Goal: Task Accomplishment & Management: Manage account settings

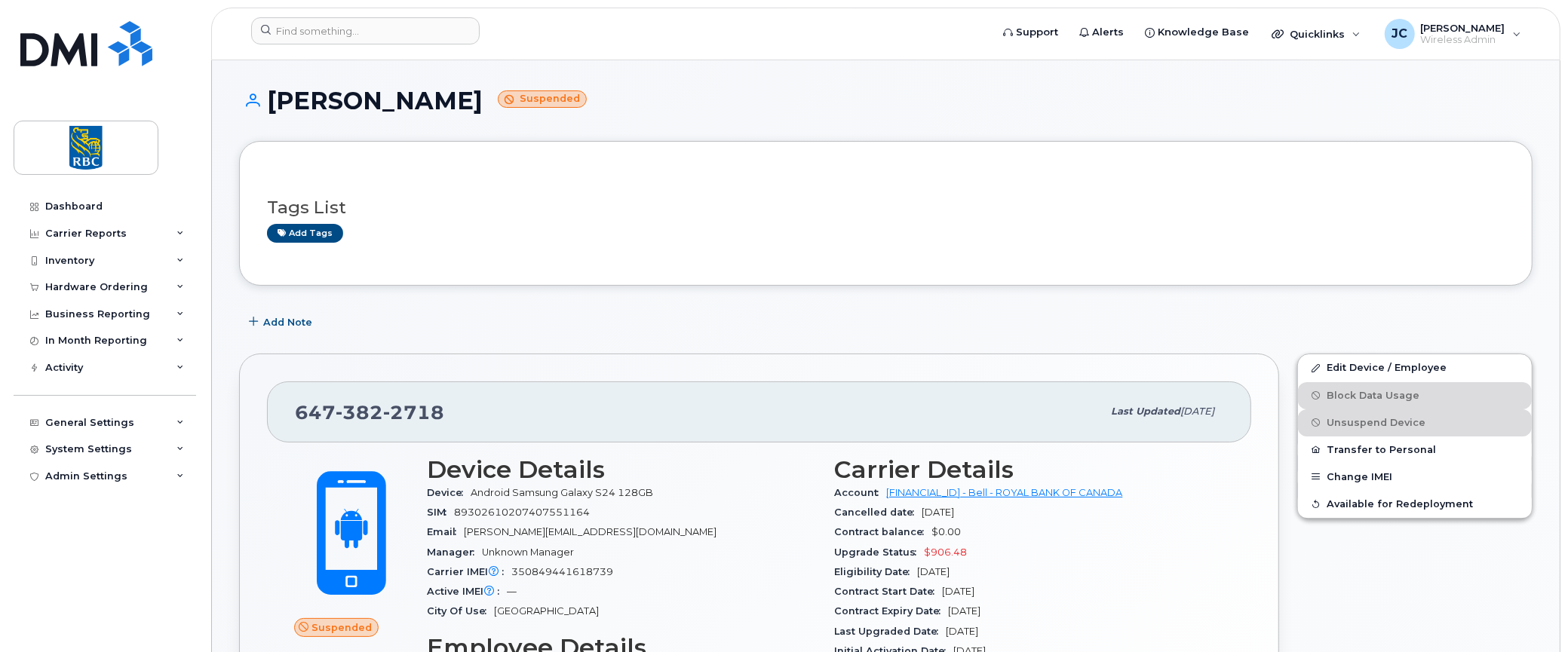
click at [433, 405] on span "2718" at bounding box center [414, 412] width 61 height 23
drag, startPoint x: 443, startPoint y: 405, endPoint x: 254, endPoint y: 423, distance: 189.9
click at [254, 423] on div "[PHONE_NUMBER] Last updated [DATE] Suspended 128.25 MB  used 10.00 GB  included…" at bounding box center [759, 620] width 1040 height 533
copy span "647 382 2718"
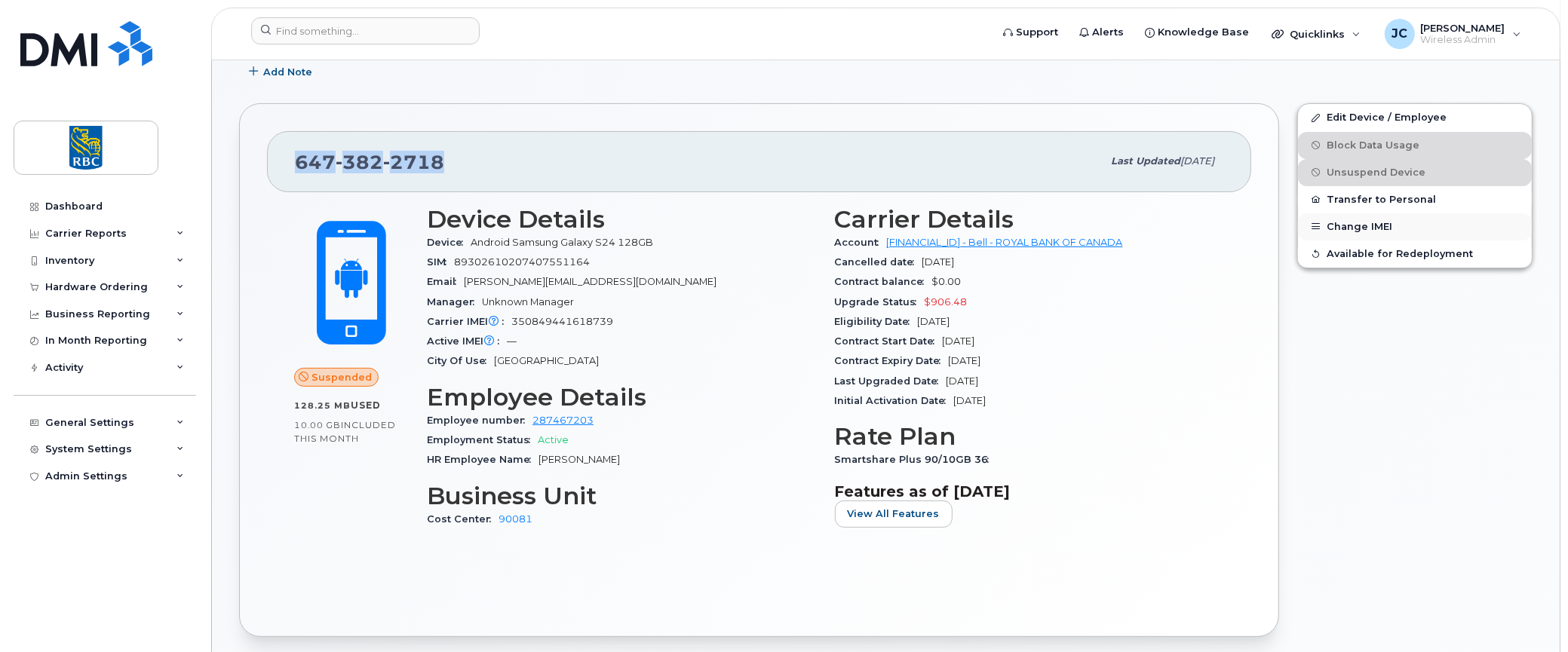
scroll to position [226, 0]
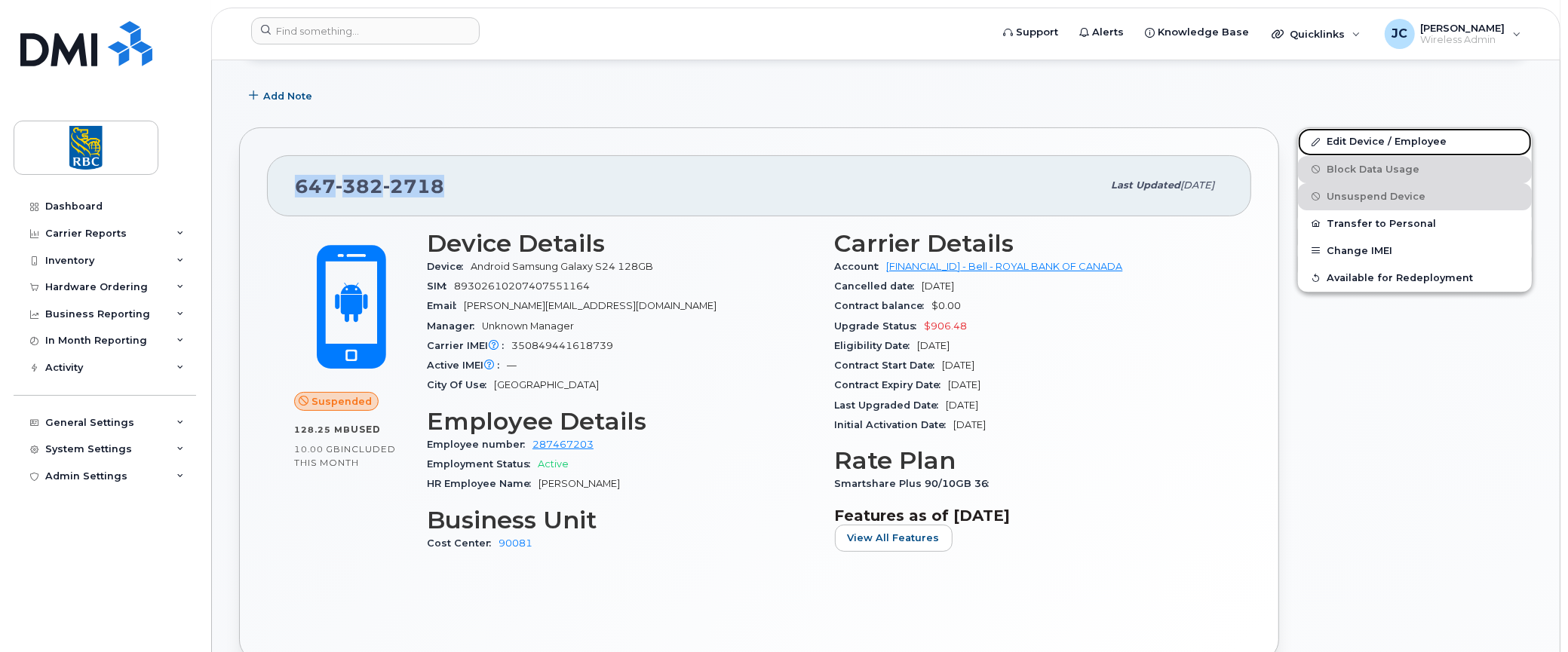
drag, startPoint x: 1358, startPoint y: 134, endPoint x: 1284, endPoint y: 144, distance: 74.7
click at [1358, 134] on link "Edit Device / Employee" at bounding box center [1415, 141] width 234 height 27
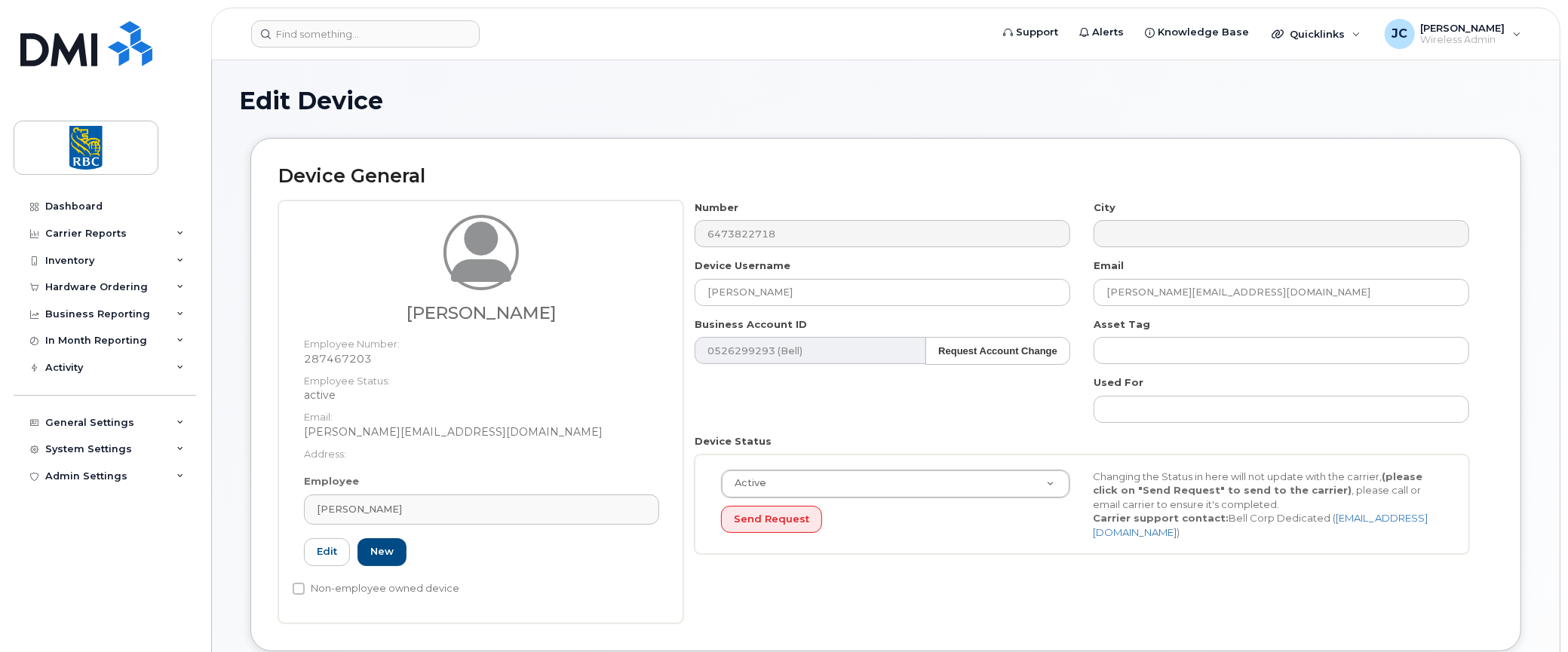
drag, startPoint x: 1509, startPoint y: 311, endPoint x: 1493, endPoint y: 309, distance: 16.1
click at [1509, 311] on div "Device General [PERSON_NAME] Employee Number: 287467203 Employee Status: active…" at bounding box center [885, 394] width 1270 height 513
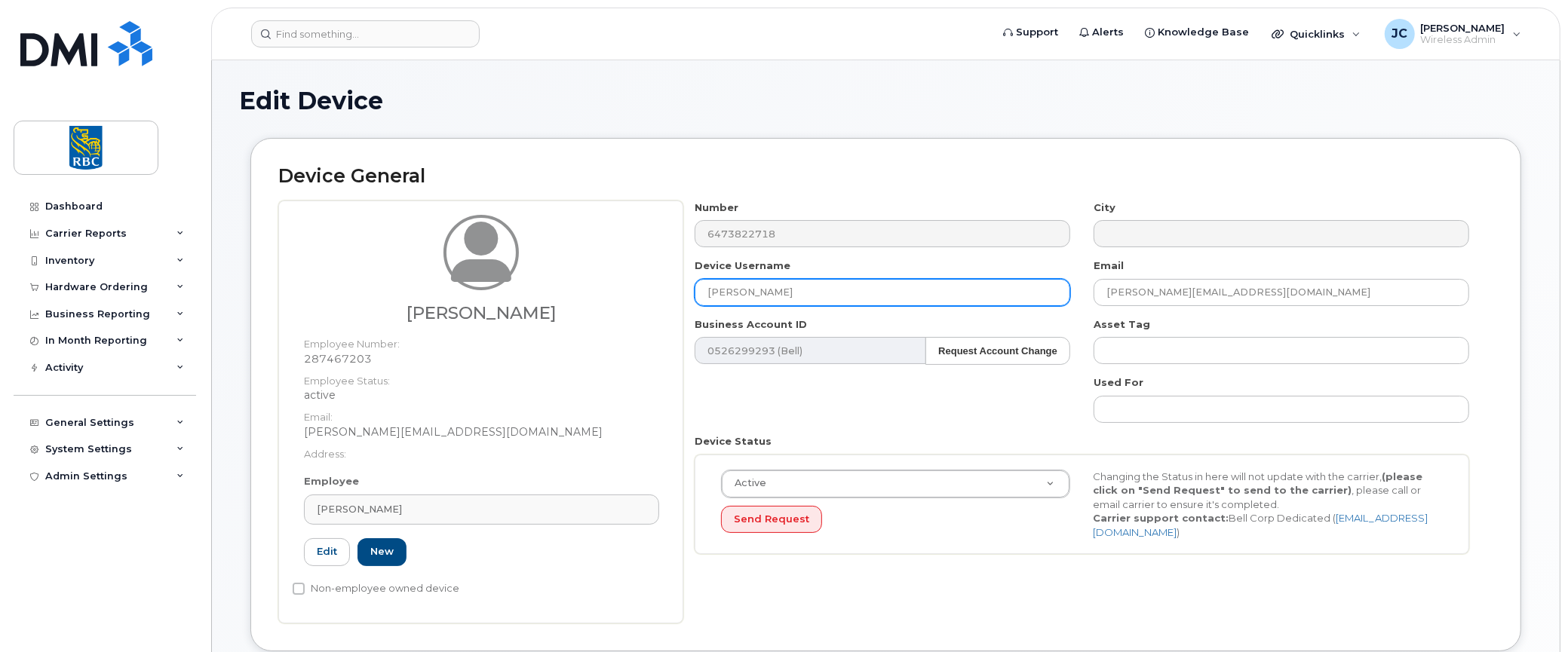
drag, startPoint x: 836, startPoint y: 285, endPoint x: 364, endPoint y: 284, distance: 472.0
click at [364, 284] on div "[PERSON_NAME] Employee Number: 287467203 Employee Status: active Email: [EMAIL_…" at bounding box center [885, 412] width 1214 height 423
paste input "[PERSON_NAME]"
type input "[PERSON_NAME]"
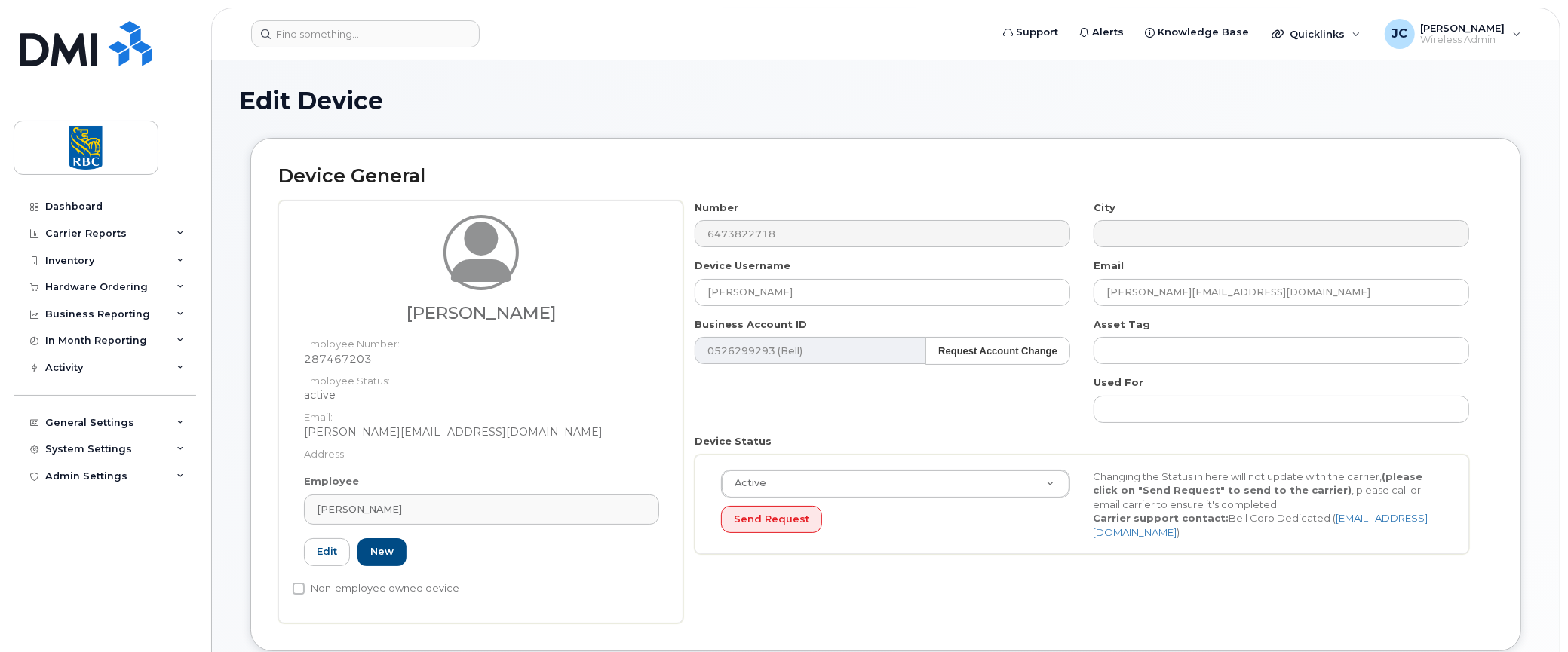
drag, startPoint x: 1476, startPoint y: 321, endPoint x: 1428, endPoint y: 311, distance: 49.0
click at [1476, 320] on div "Asset Tag" at bounding box center [1282, 341] width 399 height 47
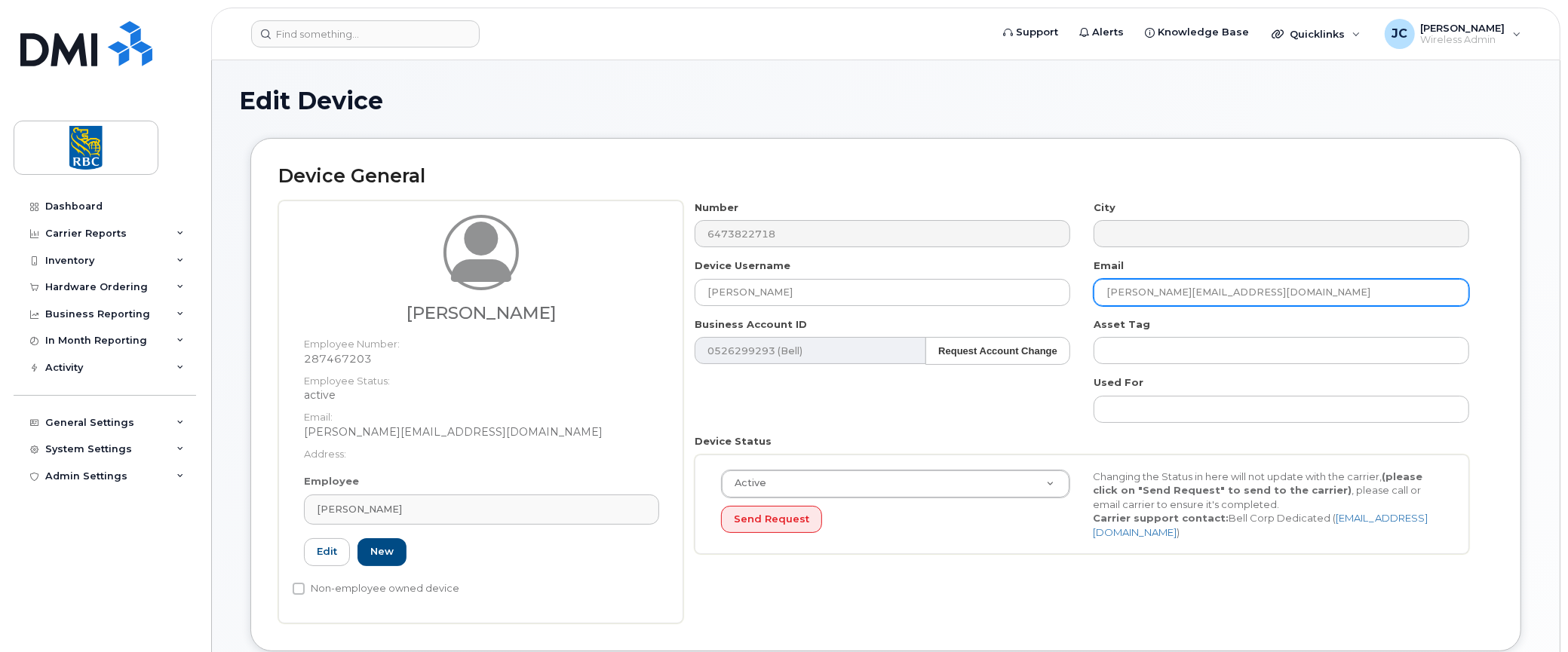
drag, startPoint x: 1240, startPoint y: 282, endPoint x: 891, endPoint y: 323, distance: 351.4
click at [900, 322] on div "Number 6473822718 City Device Username Austin Armstrong Email jimena.ossio@rbc.…" at bounding box center [1083, 383] width 798 height 366
paste input "austin.armstrong"
type input "austin.armstrong@rbc.com"
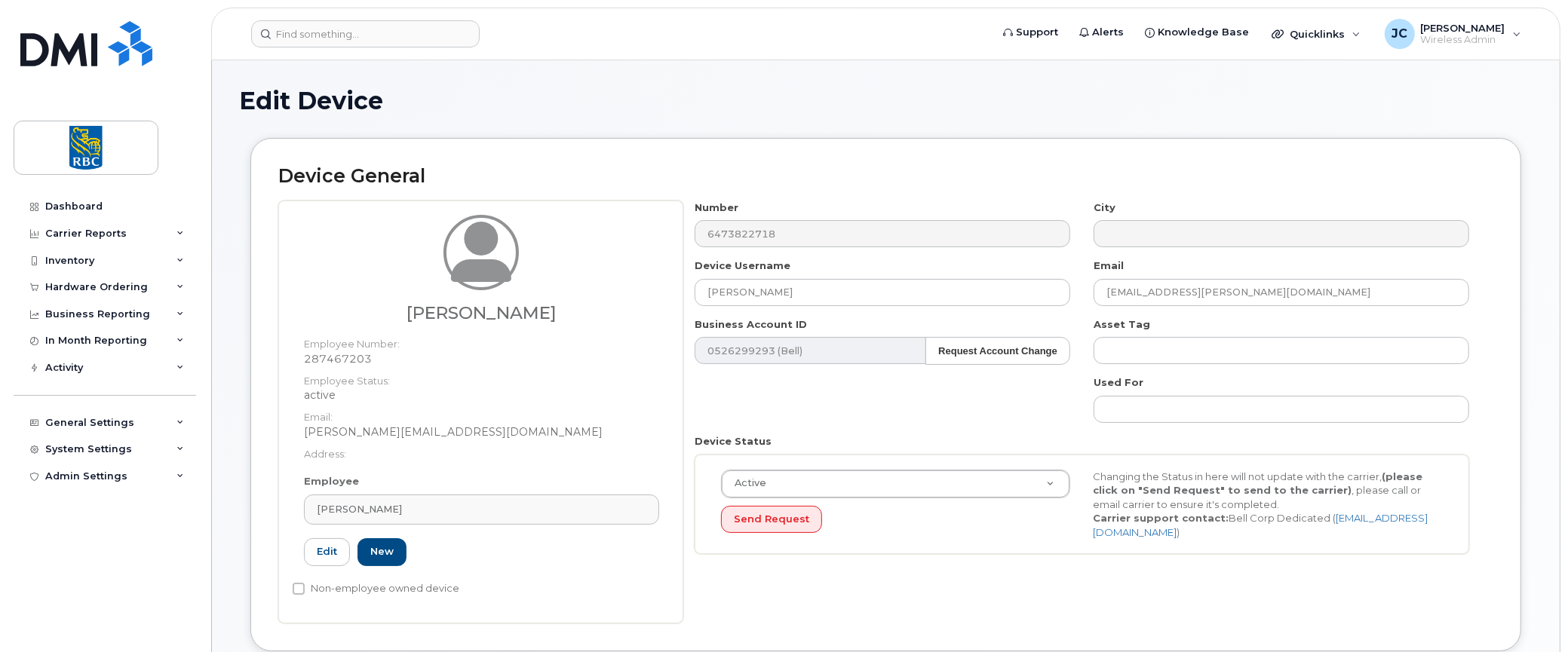
drag, startPoint x: 456, startPoint y: 506, endPoint x: 273, endPoint y: 505, distance: 183.0
click at [273, 505] on div "Device General Jimena Ossio Moscoso Employee Number: 287467203 Employee Status:…" at bounding box center [885, 394] width 1270 height 513
drag, startPoint x: 464, startPoint y: 504, endPoint x: 323, endPoint y: 503, distance: 141.0
click at [323, 503] on div "[PERSON_NAME]" at bounding box center [481, 509] width 329 height 14
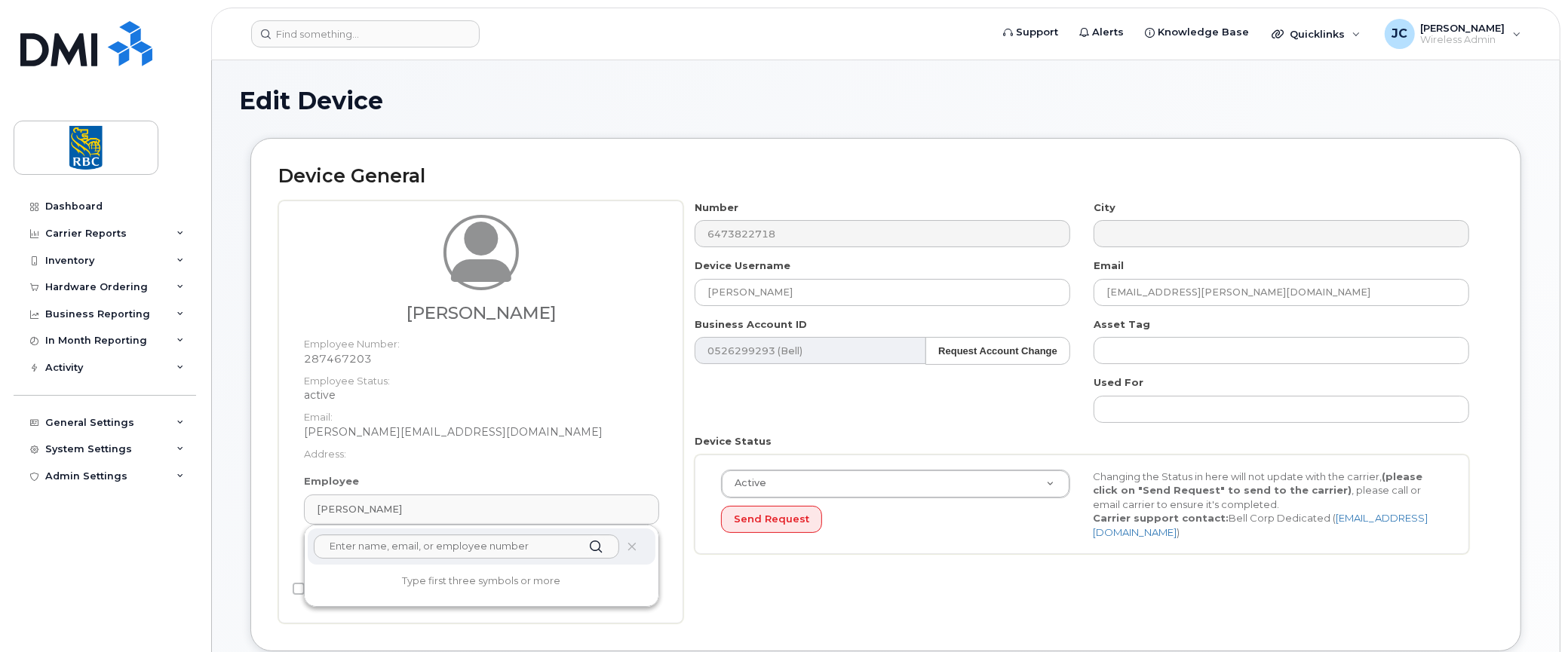
click at [749, 595] on div "Number 6473822718 City Device Username Austin Armstrong Email austin.armstrong@…" at bounding box center [1088, 412] width 810 height 423
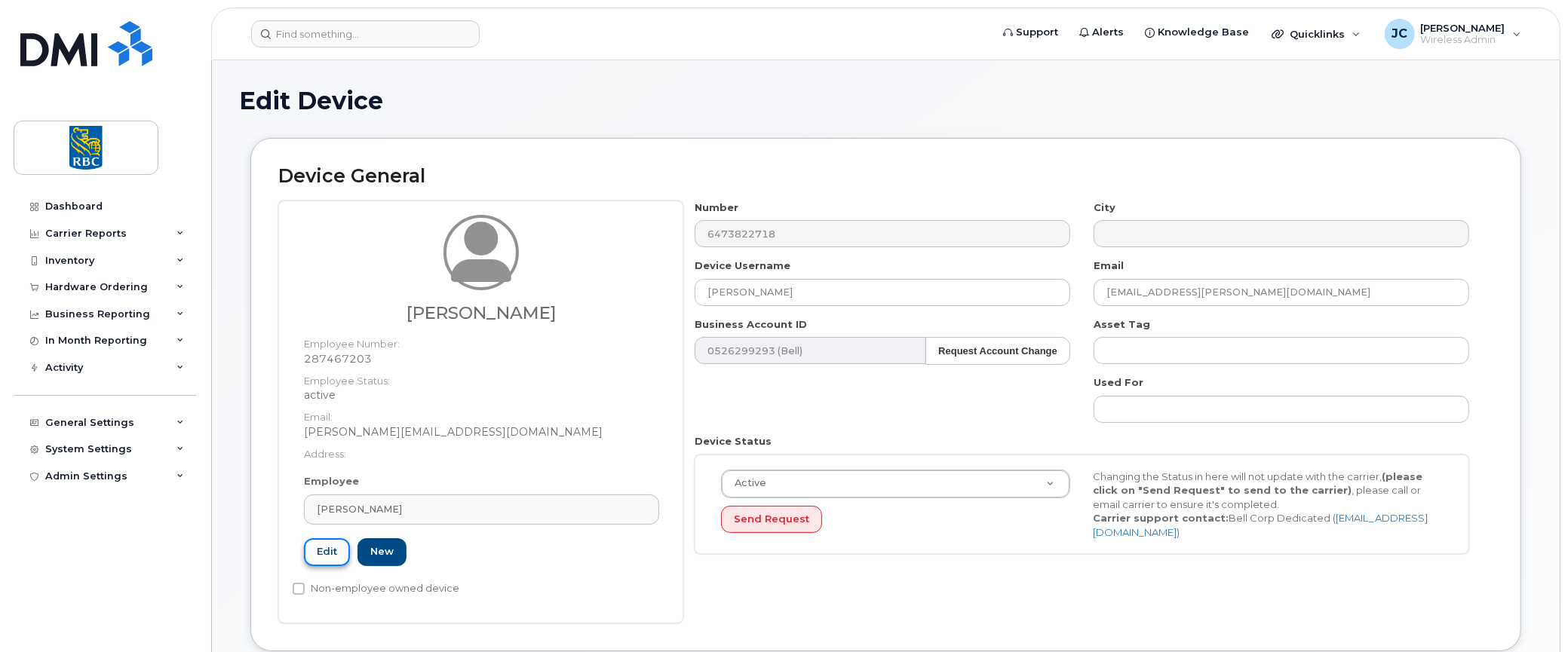
click at [322, 550] on link "Edit" at bounding box center [327, 552] width 46 height 28
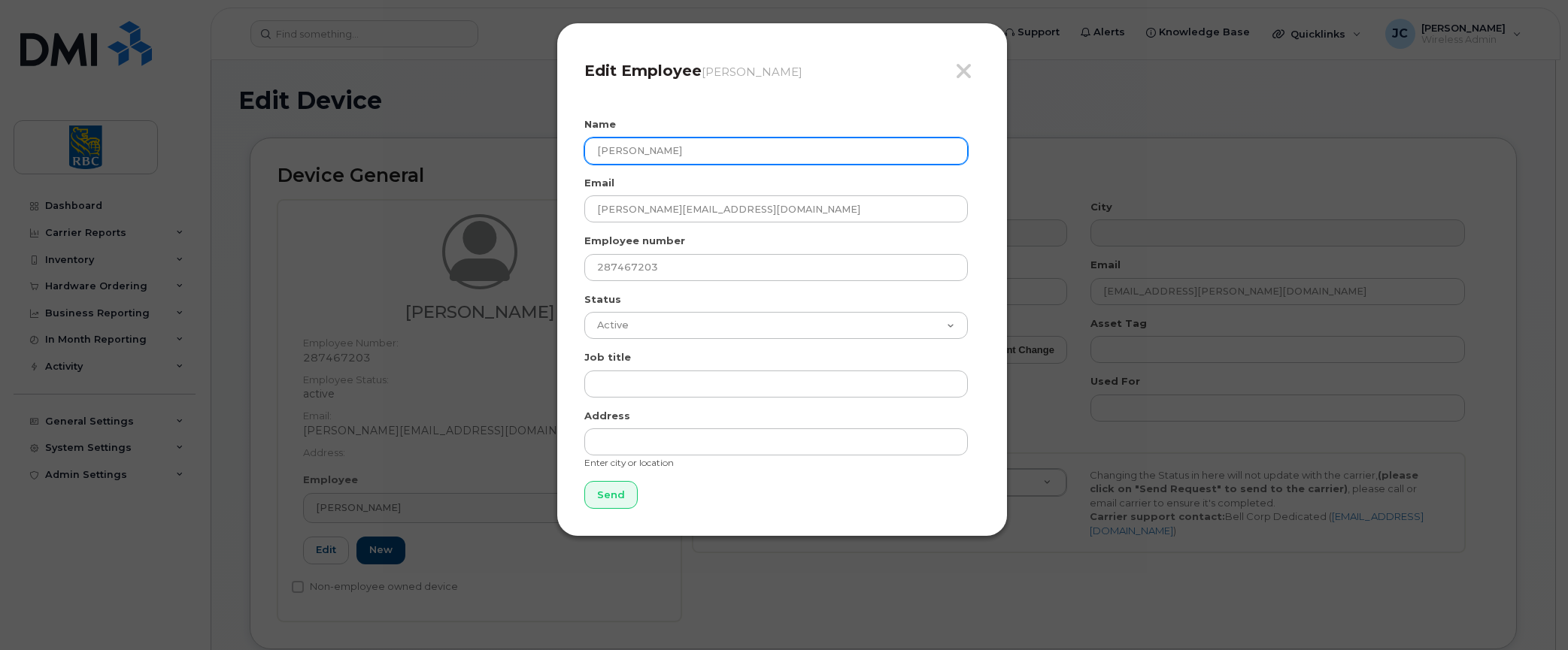
drag, startPoint x: 734, startPoint y: 150, endPoint x: 404, endPoint y: 143, distance: 330.1
click at [404, 143] on div "Close Edit Employee Jimena Ossio Moscoso Name Jimena Ossio Moscoso Email jimena…" at bounding box center [784, 325] width 1568 height 650
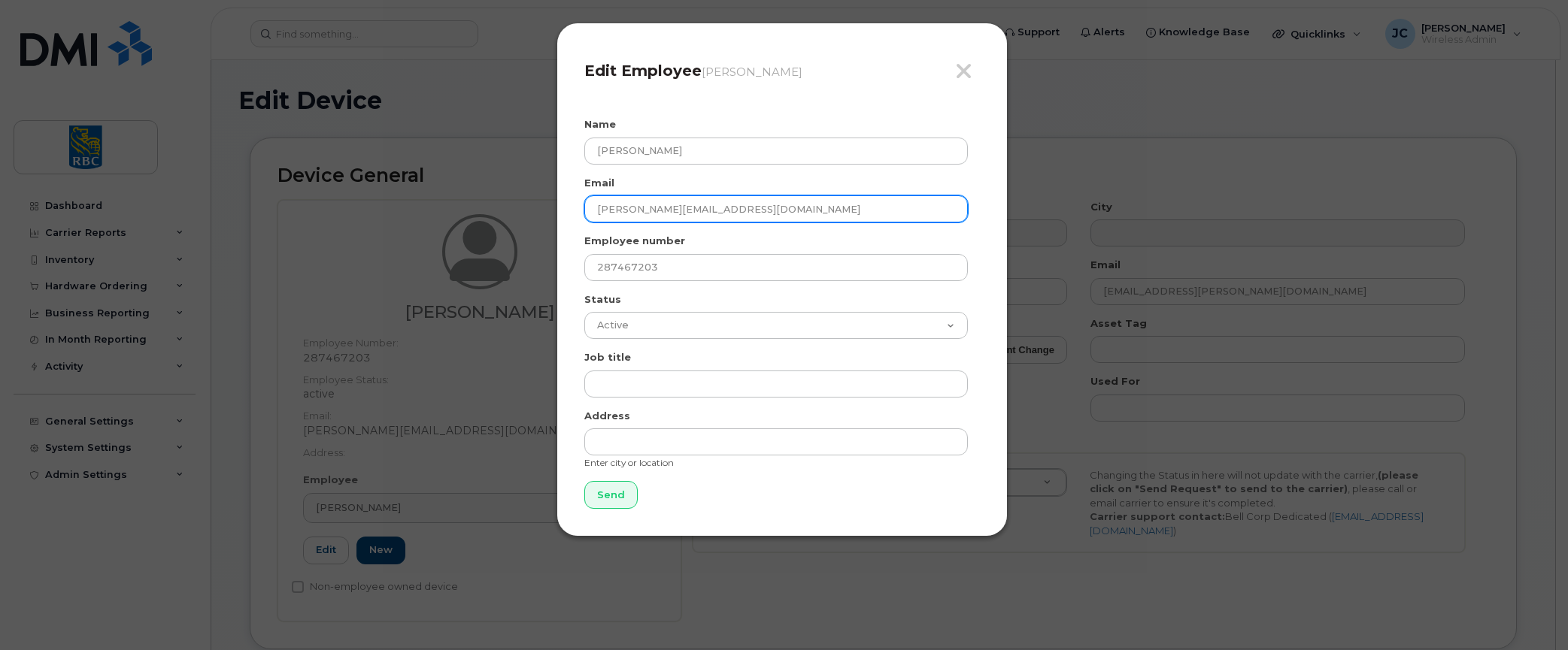
drag, startPoint x: 724, startPoint y: 206, endPoint x: 348, endPoint y: 187, distance: 376.5
click at [348, 187] on div "Close Edit Employee Jimena Ossio Moscoso Name Jimena Ossio Moscoso Email jimena…" at bounding box center [784, 325] width 1568 height 650
paste input "austin.armstrong"
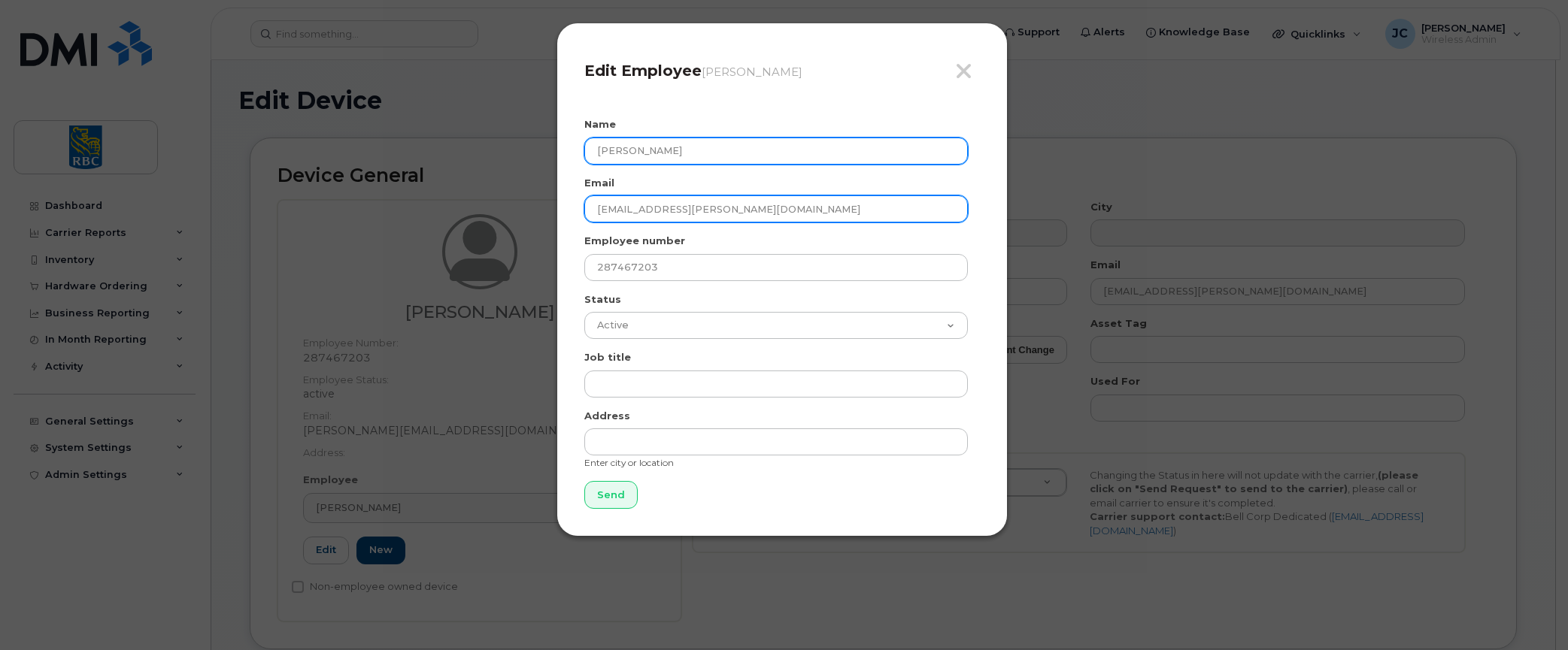
type input "austin.armstrong@rbc.com"
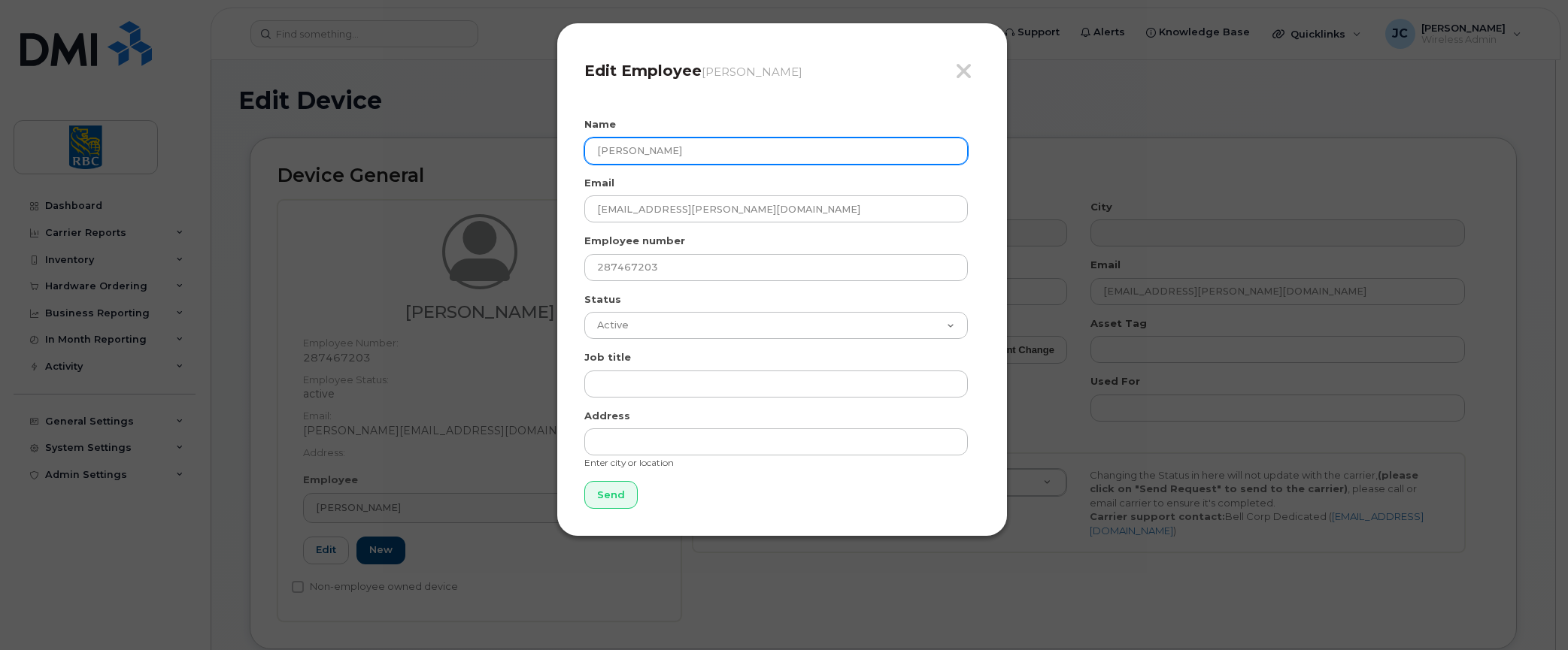
click at [622, 152] on input "[PERSON_NAME]" at bounding box center [777, 151] width 384 height 27
drag, startPoint x: 728, startPoint y: 145, endPoint x: 143, endPoint y: 110, distance: 586.0
click at [149, 110] on div "Close Edit Employee Jimena Ossio Moscoso Name Jimena Ossio Moscoso Email austin…" at bounding box center [784, 325] width 1568 height 650
type input "Austin Armstrong"
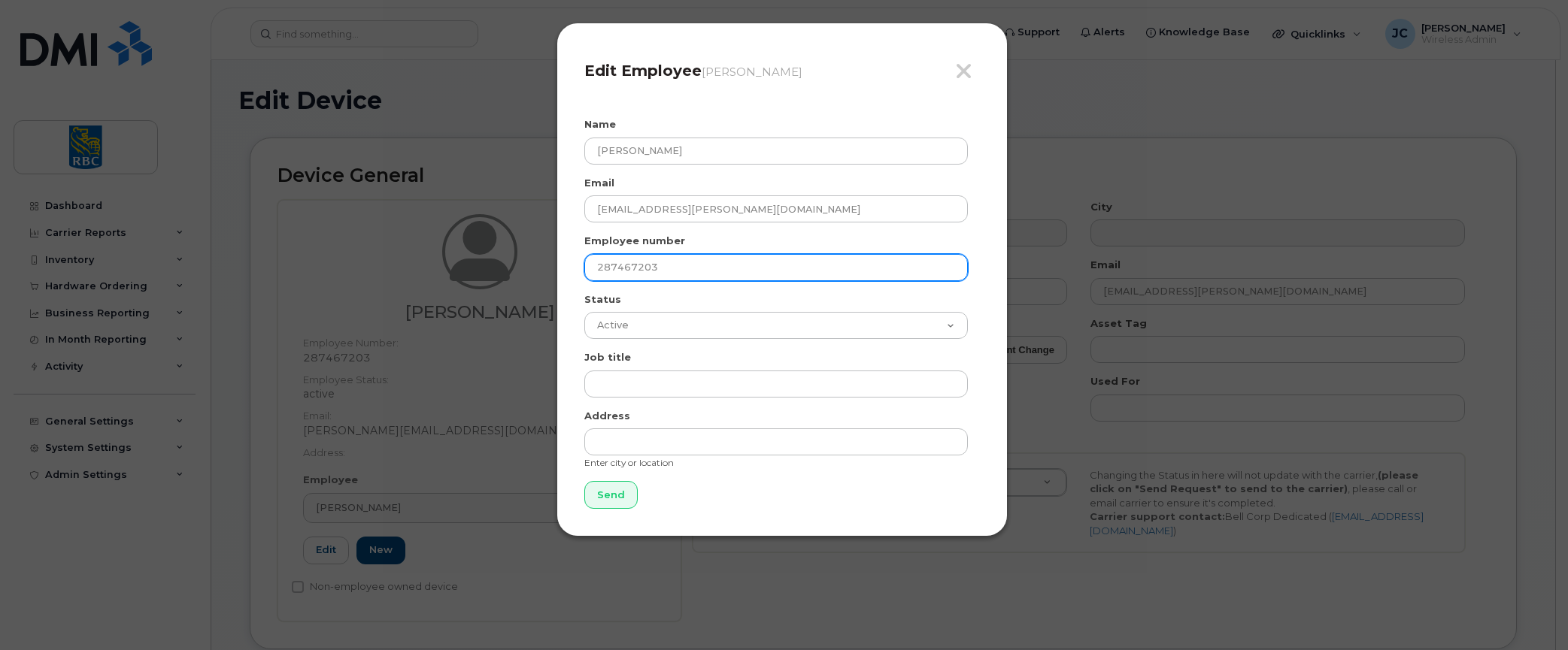
drag, startPoint x: 675, startPoint y: 268, endPoint x: 355, endPoint y: 258, distance: 320.2
click at [355, 258] on div "Close Edit Employee Jimena Ossio Moscoso Name Austin Armstrong Email austin.arm…" at bounding box center [784, 325] width 1568 height 650
paste input "70532740"
type input "270532740"
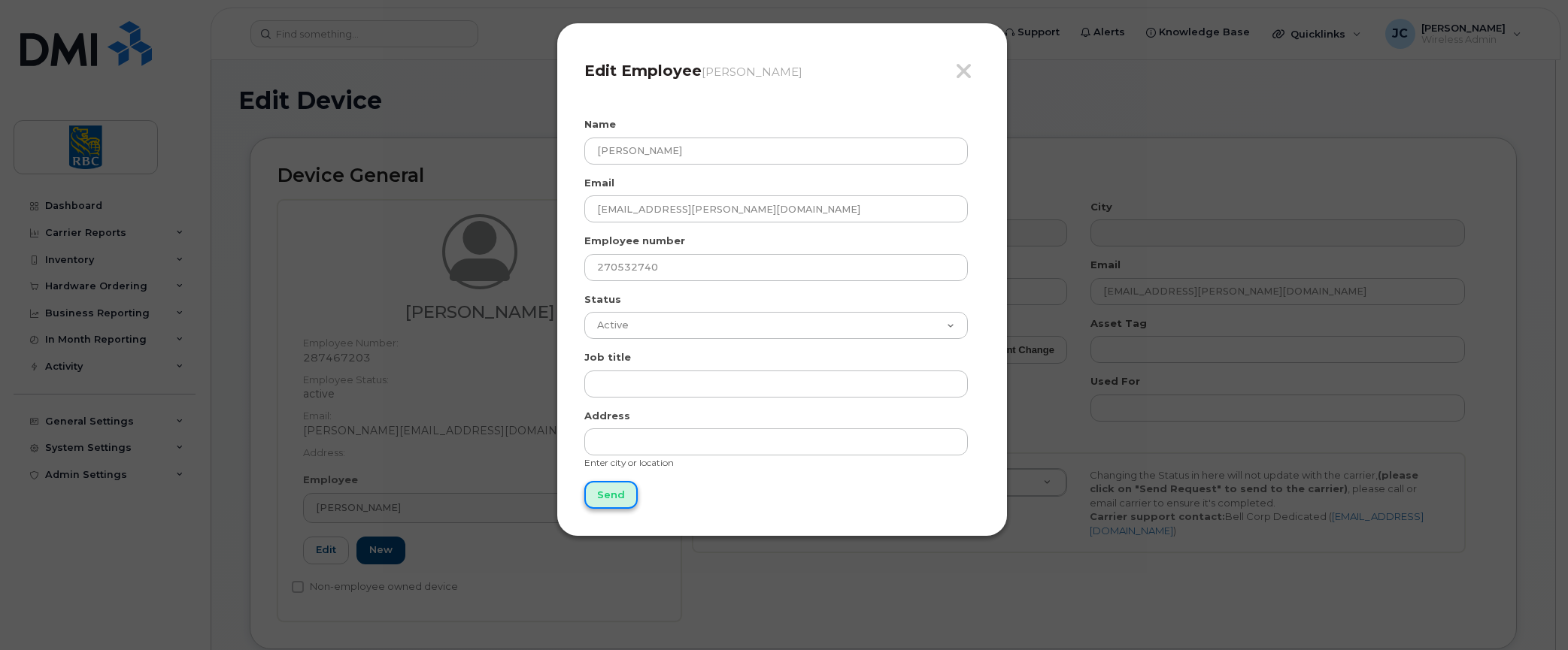
click at [615, 490] on input "Send" at bounding box center [611, 495] width 53 height 28
type input "Send"
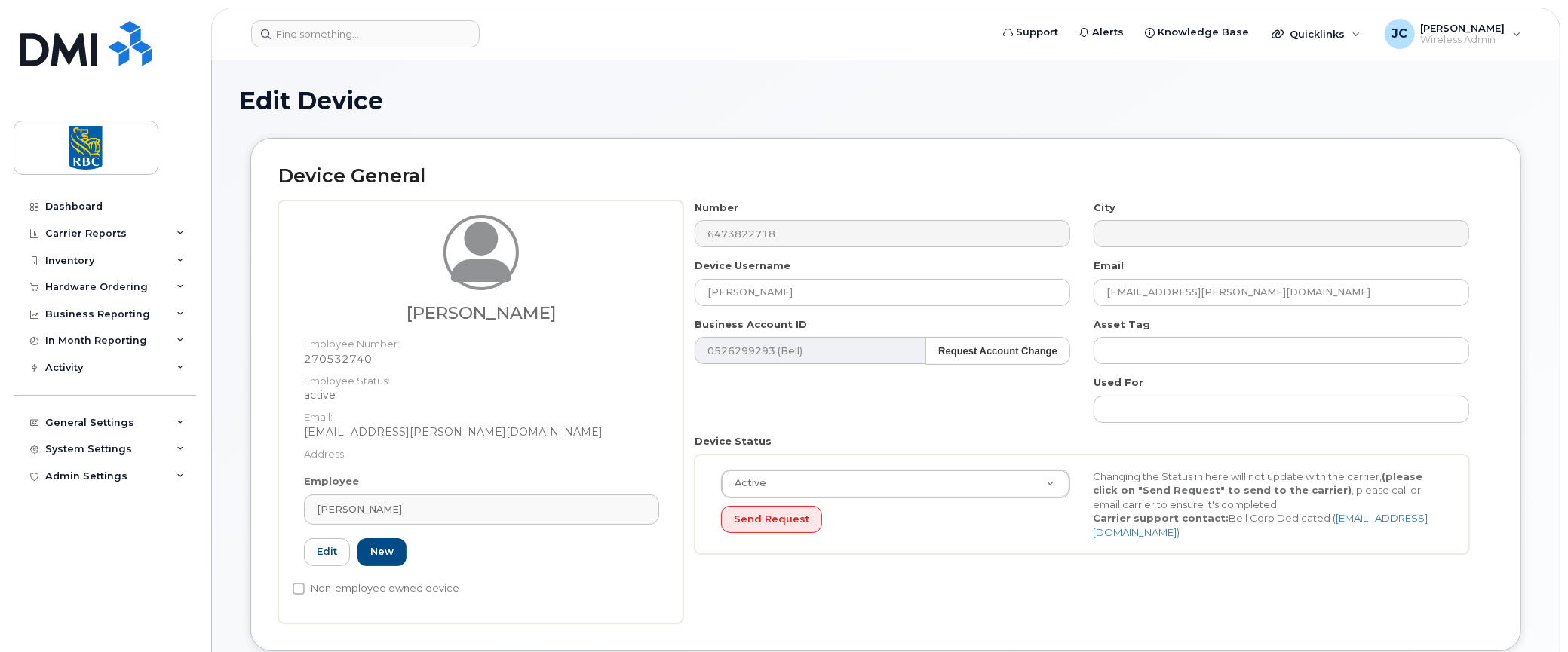
drag, startPoint x: 485, startPoint y: 502, endPoint x: 245, endPoint y: 502, distance: 240.0
click at [245, 502] on div "Device General Austin Armstrong Employee Number: 270532740 Employee Status: act…" at bounding box center [885, 406] width 1293 height 536
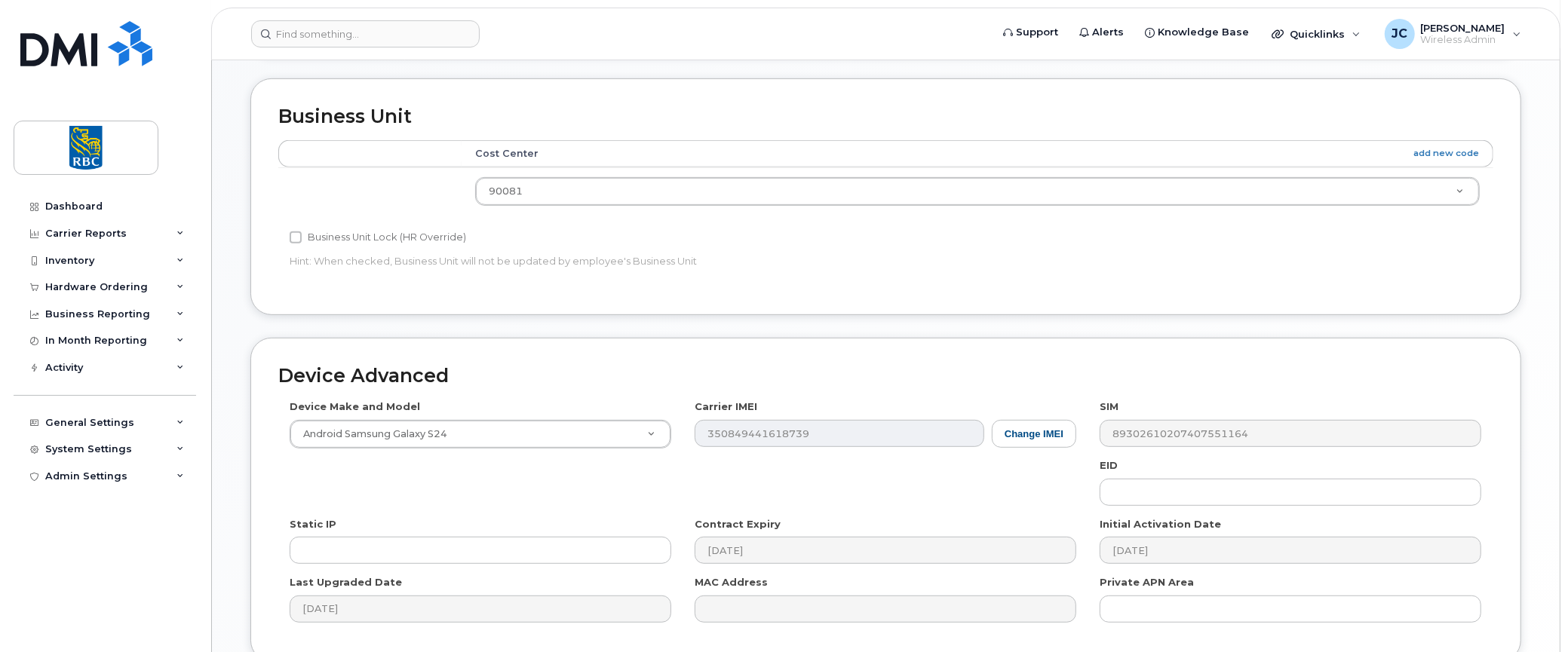
scroll to position [726, 0]
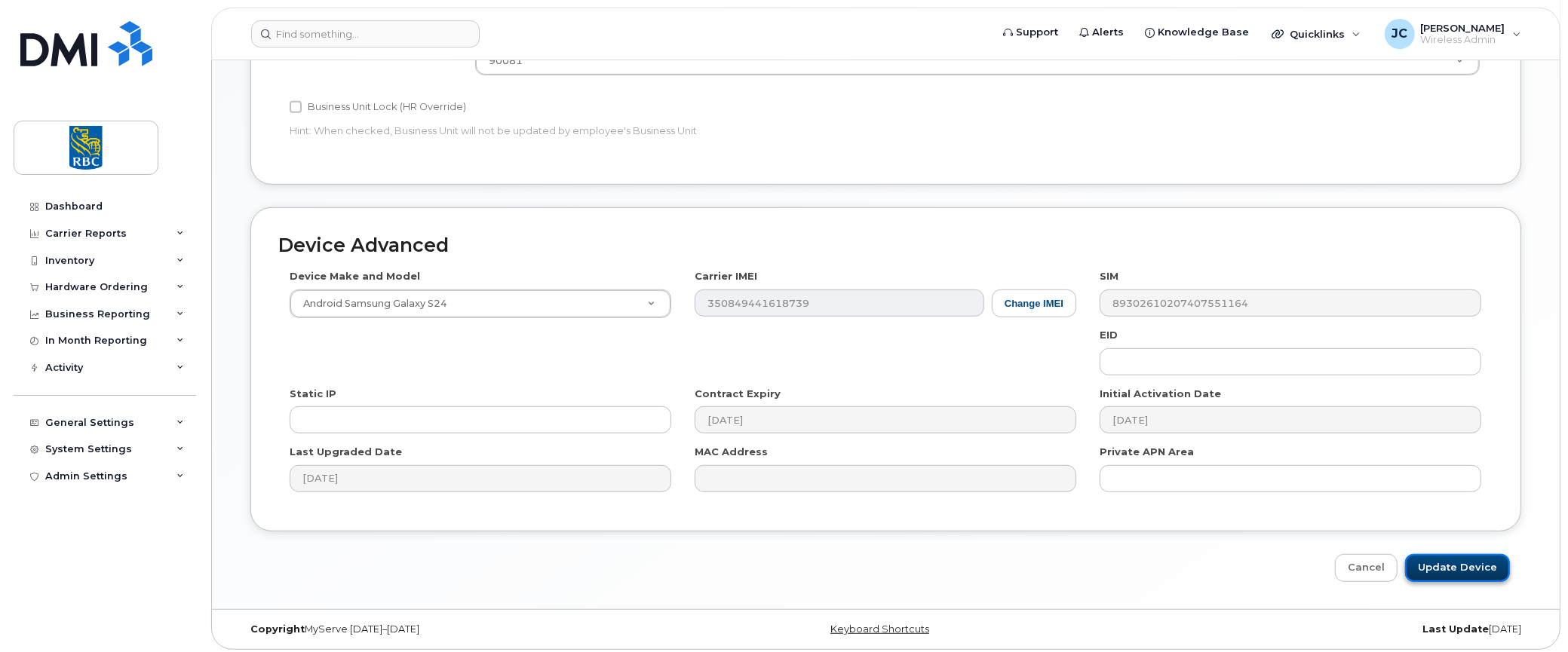
click at [1454, 565] on input "Update Device" at bounding box center [1456, 569] width 104 height 28
type input "Saving..."
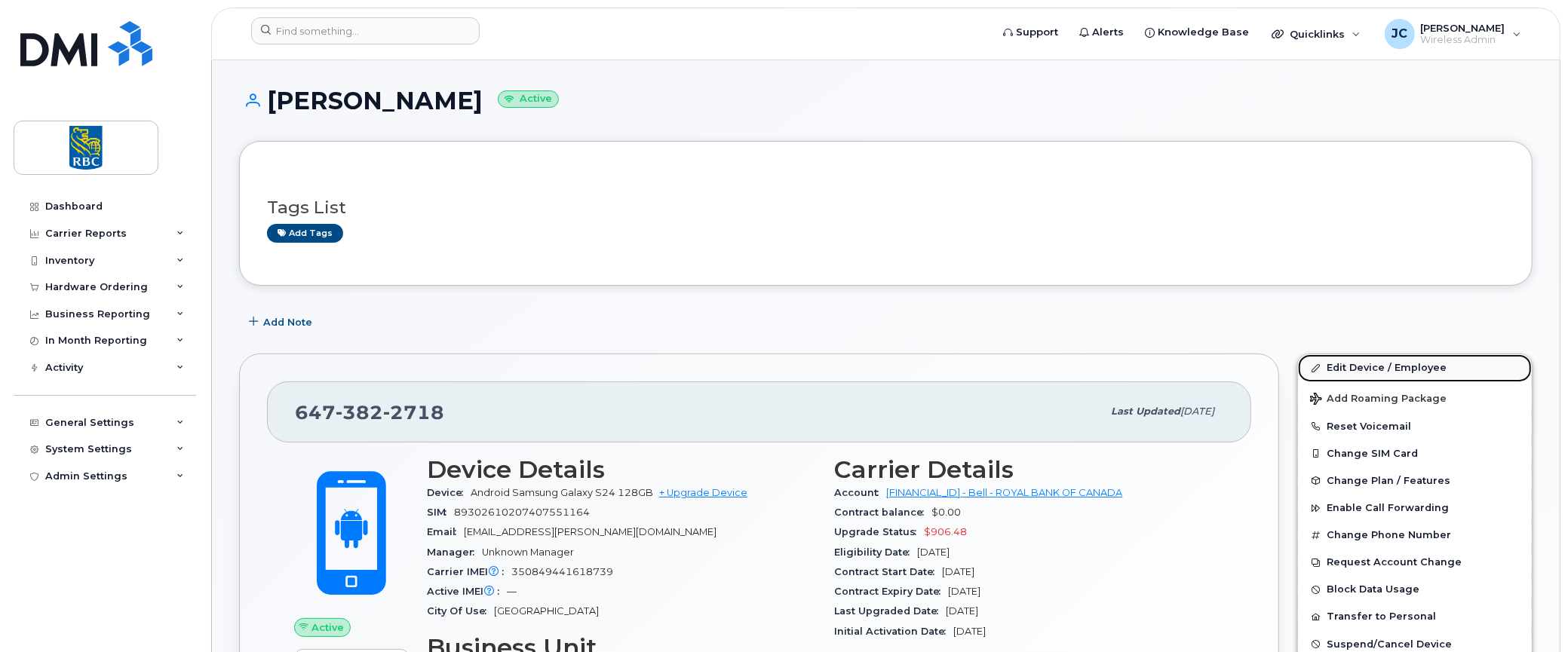
click at [1348, 365] on link "Edit Device / Employee" at bounding box center [1415, 368] width 234 height 27
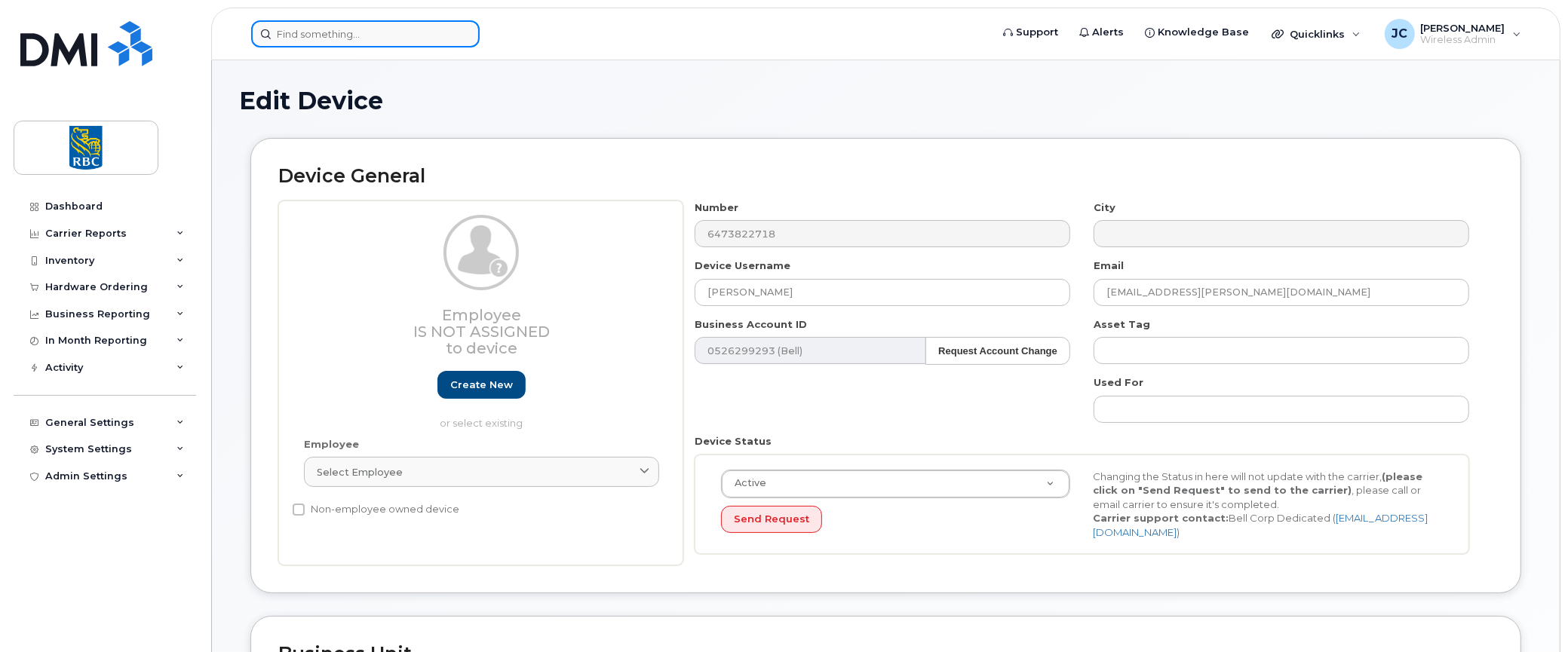
click at [341, 40] on input at bounding box center [365, 34] width 229 height 27
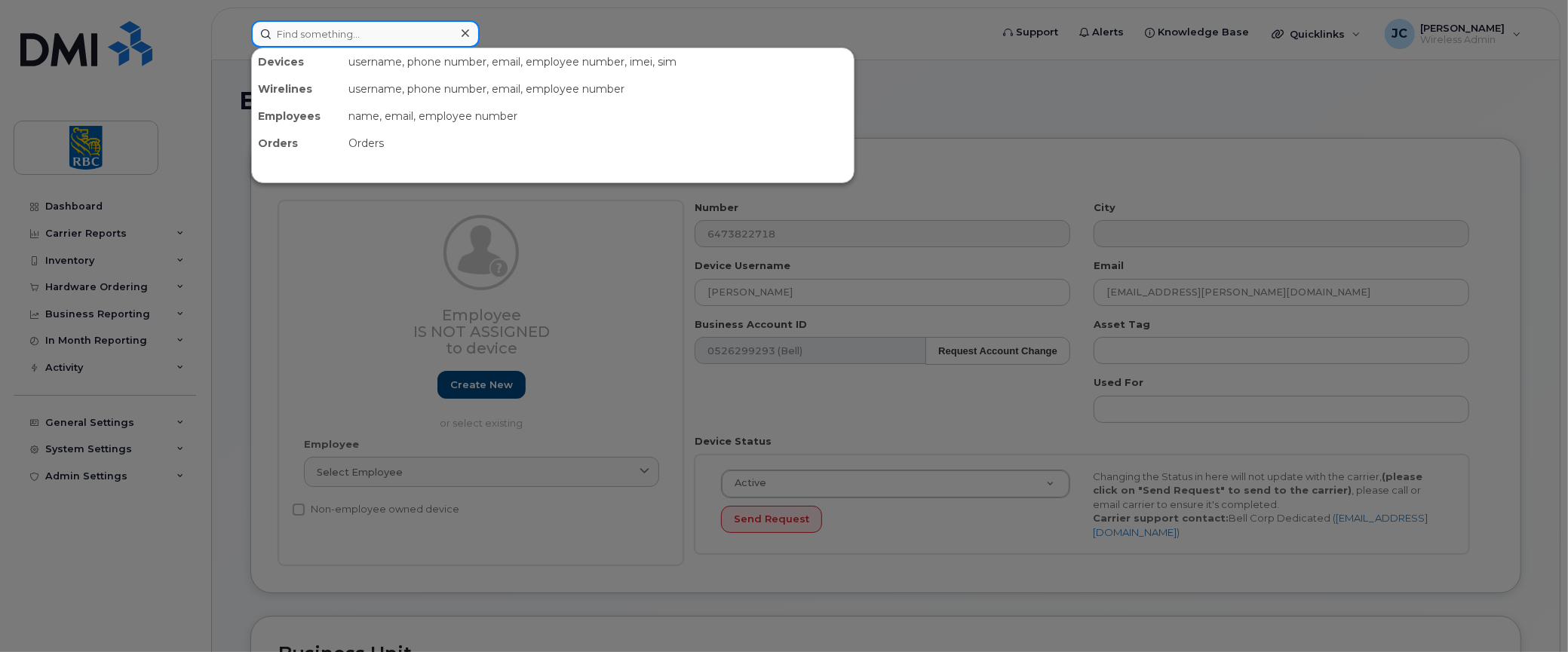
paste input "4039218507"
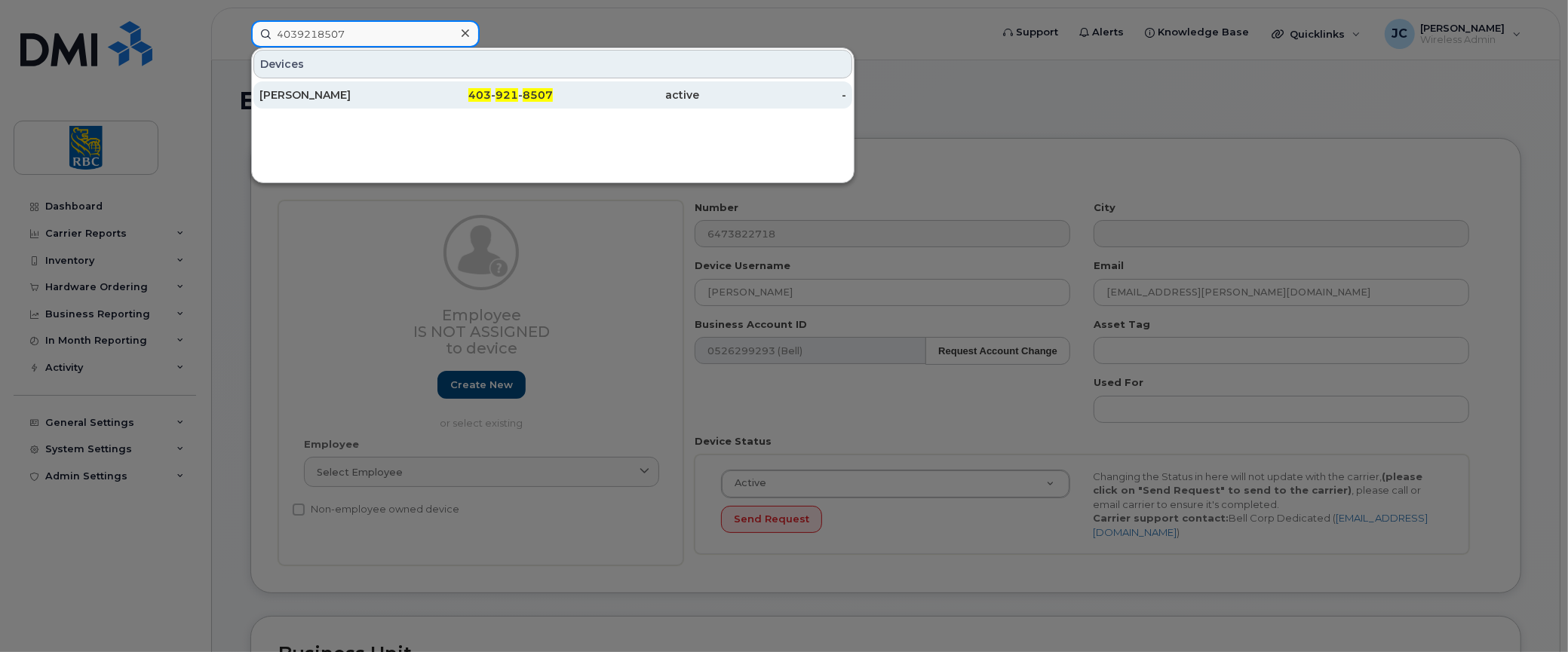
type input "4039218507"
click at [310, 86] on div "[PERSON_NAME]" at bounding box center [332, 95] width 147 height 27
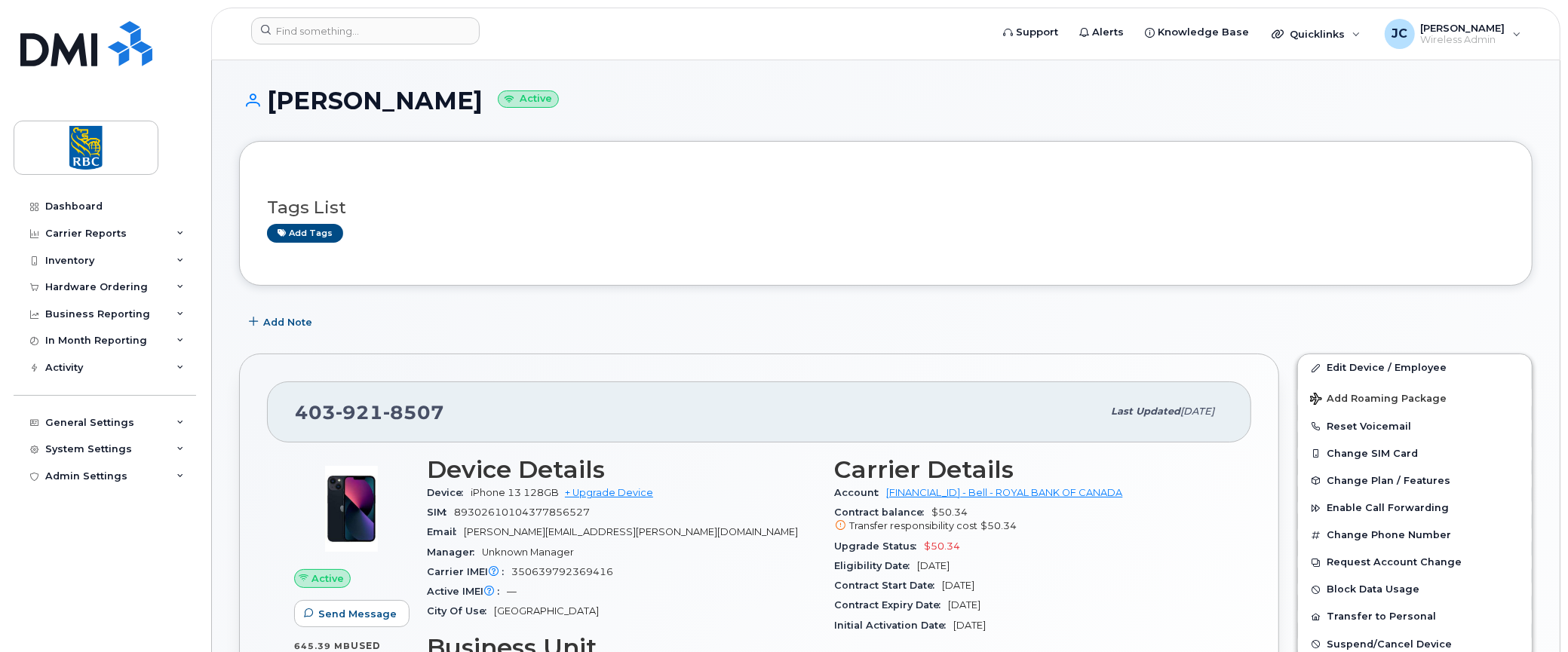
scroll to position [226, 0]
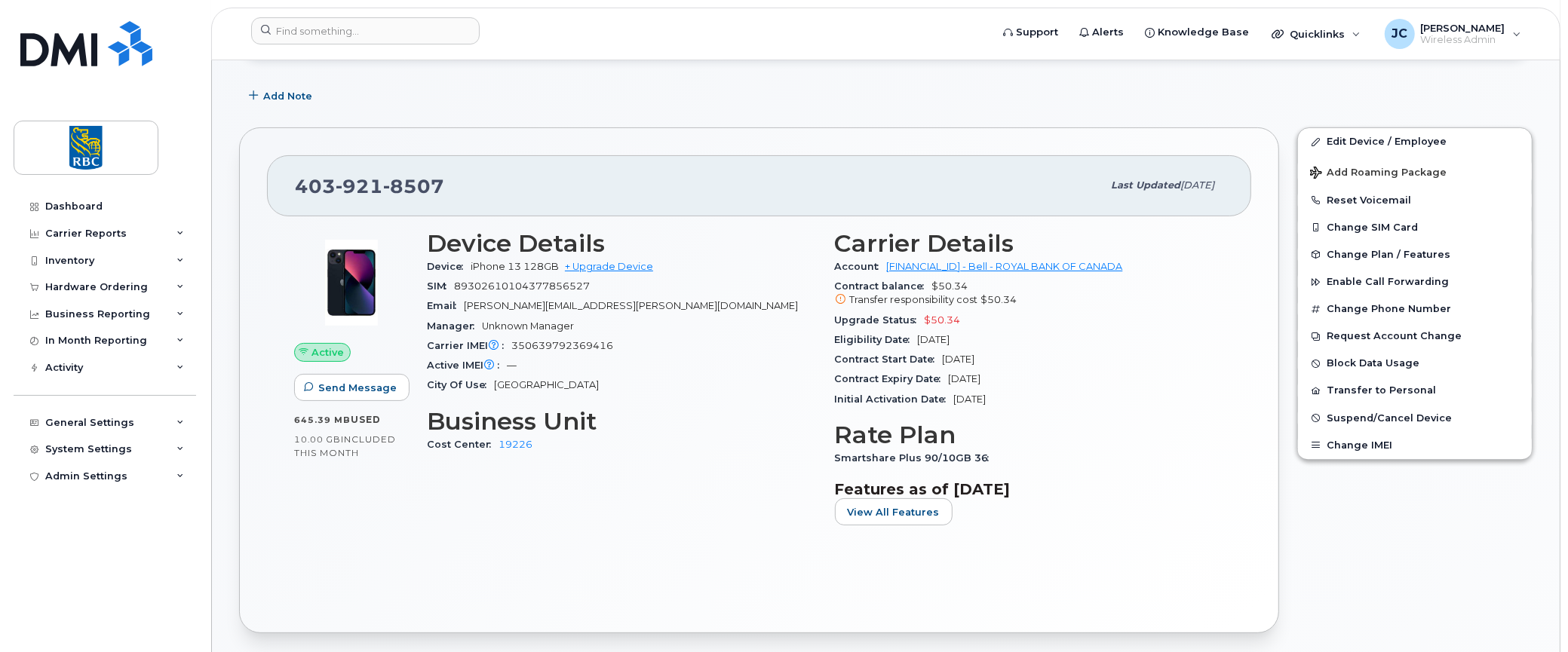
click at [1446, 540] on div "Edit Device / Employee Add Roaming Package Reset Voicemail Change SIM Card Chan…" at bounding box center [1415, 380] width 254 height 524
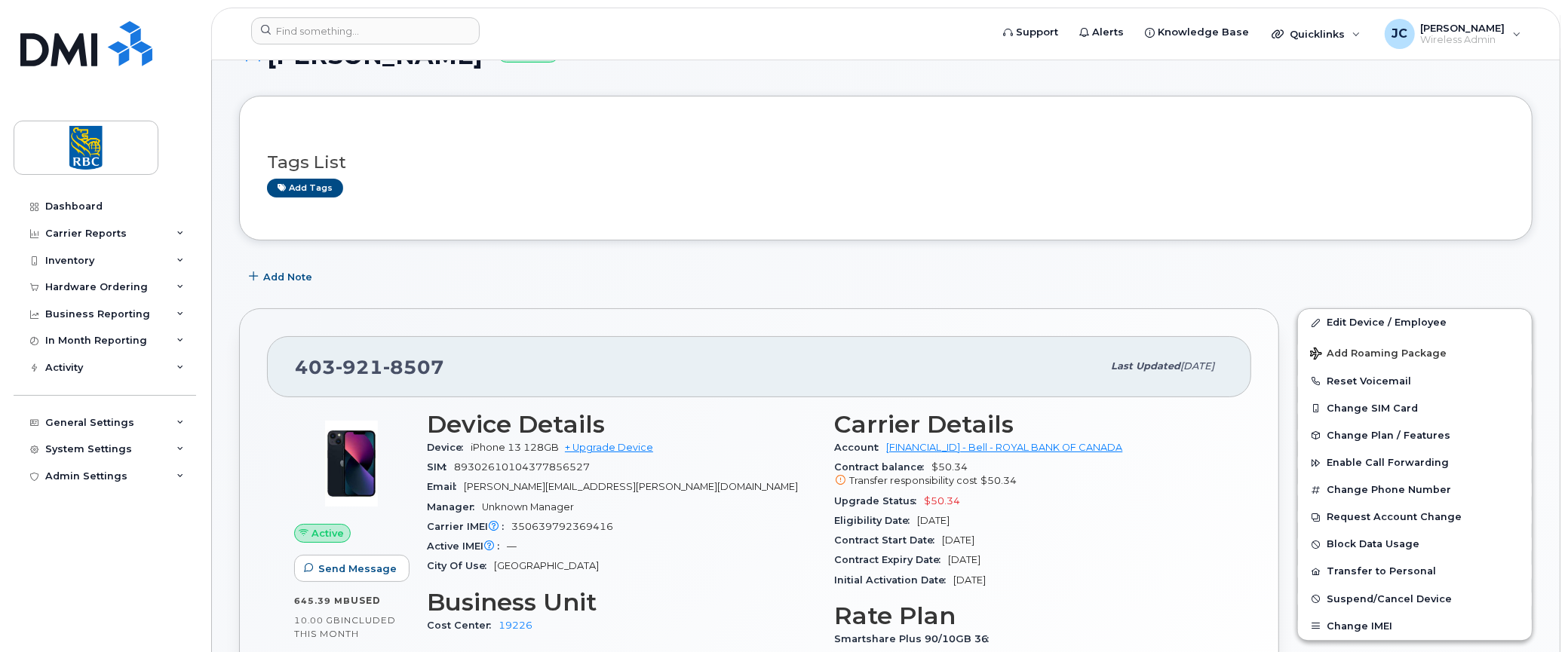
scroll to position [0, 0]
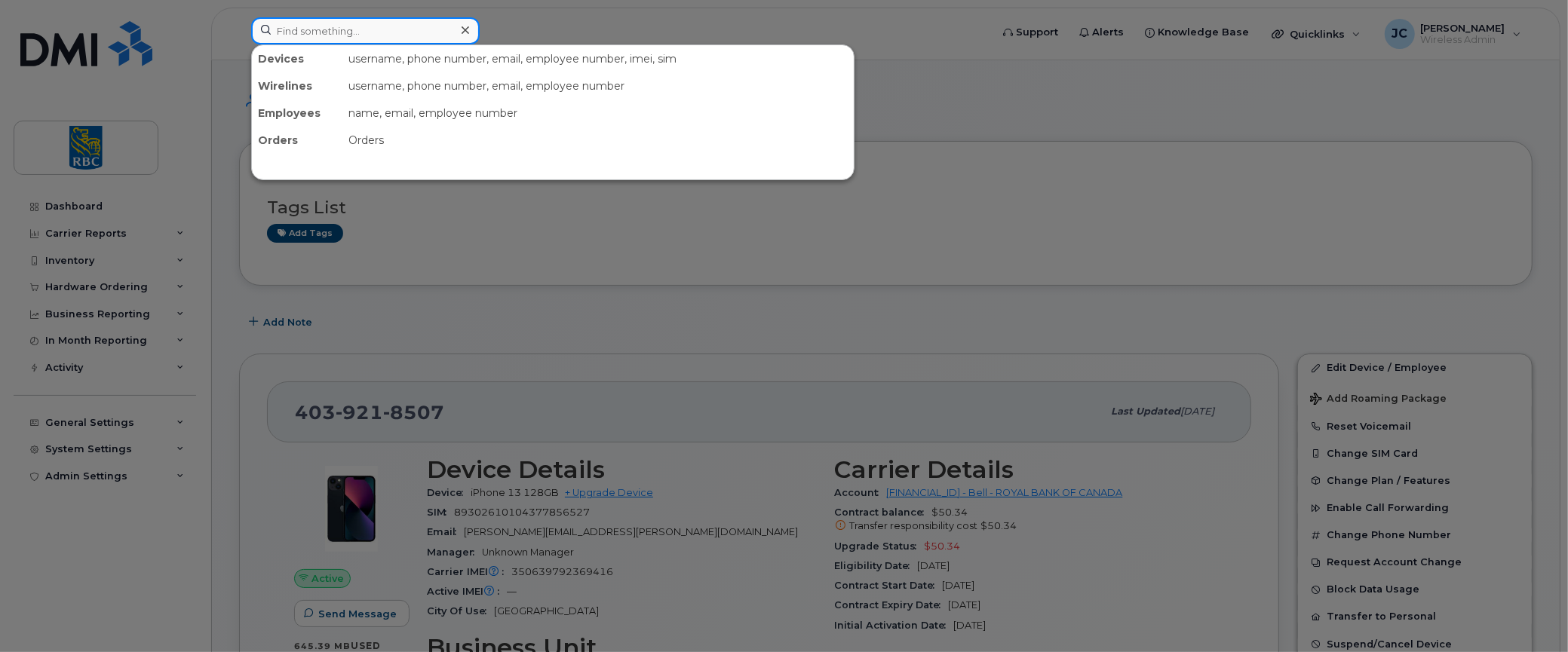
click at [346, 28] on input at bounding box center [365, 31] width 229 height 27
paste input "4374401726"
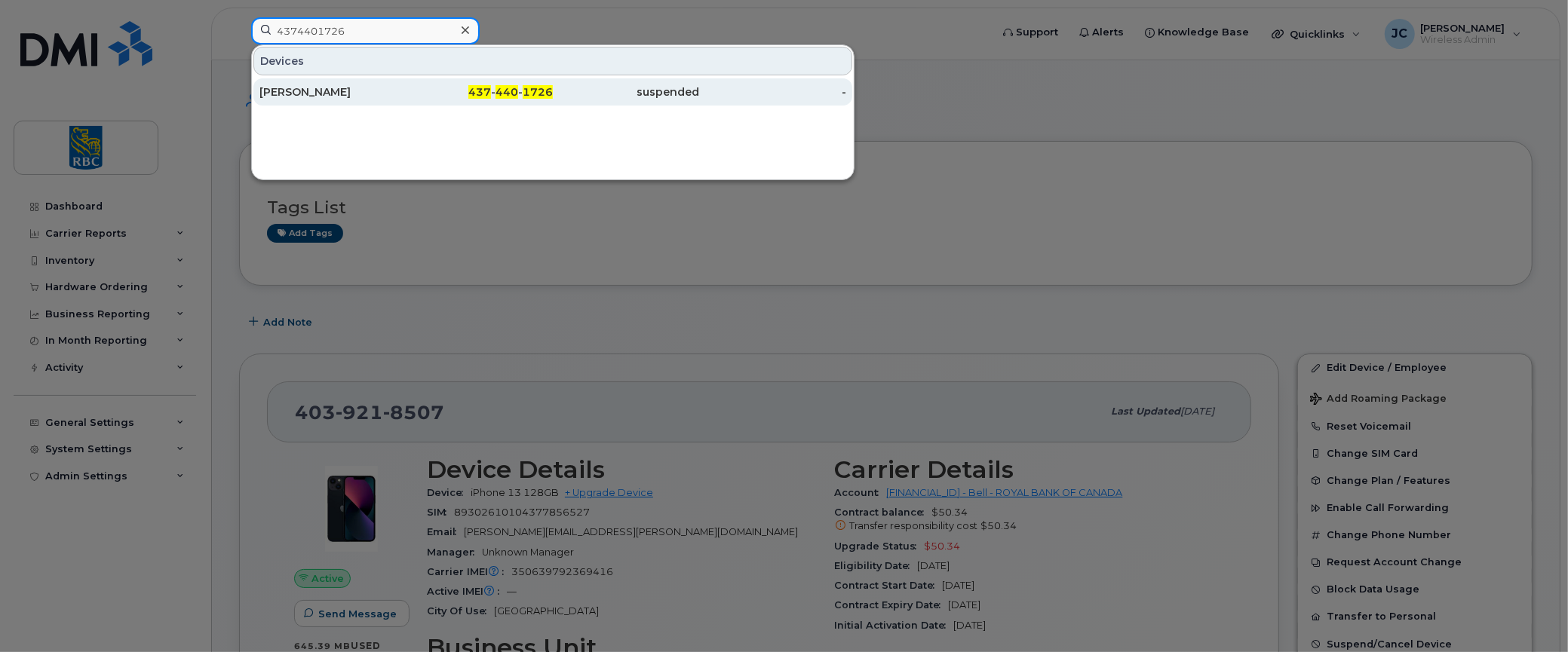
type input "4374401726"
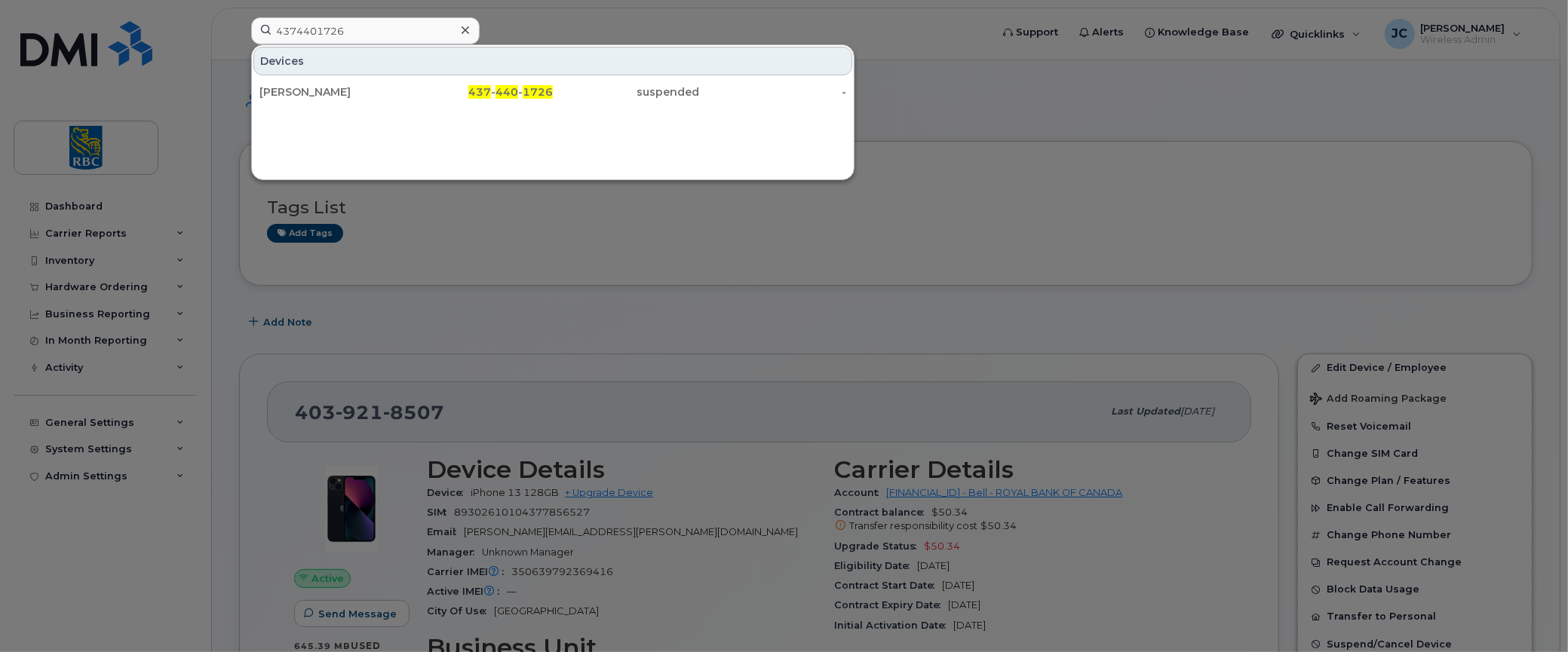
drag, startPoint x: 299, startPoint y: 86, endPoint x: 530, endPoint y: 144, distance: 238.2
click at [299, 85] on div "[PERSON_NAME]" at bounding box center [332, 92] width 147 height 15
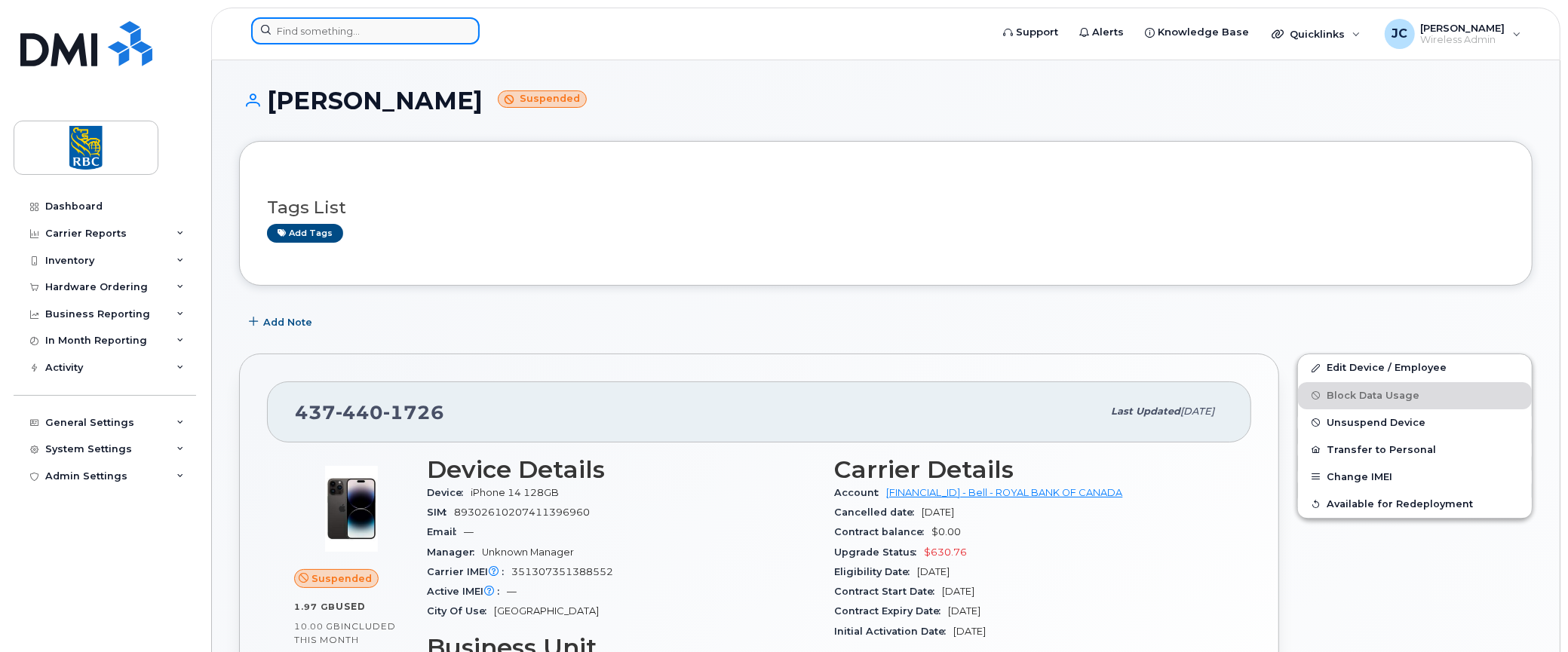
click at [357, 29] on input at bounding box center [365, 31] width 229 height 27
